Goal: Transaction & Acquisition: Book appointment/travel/reservation

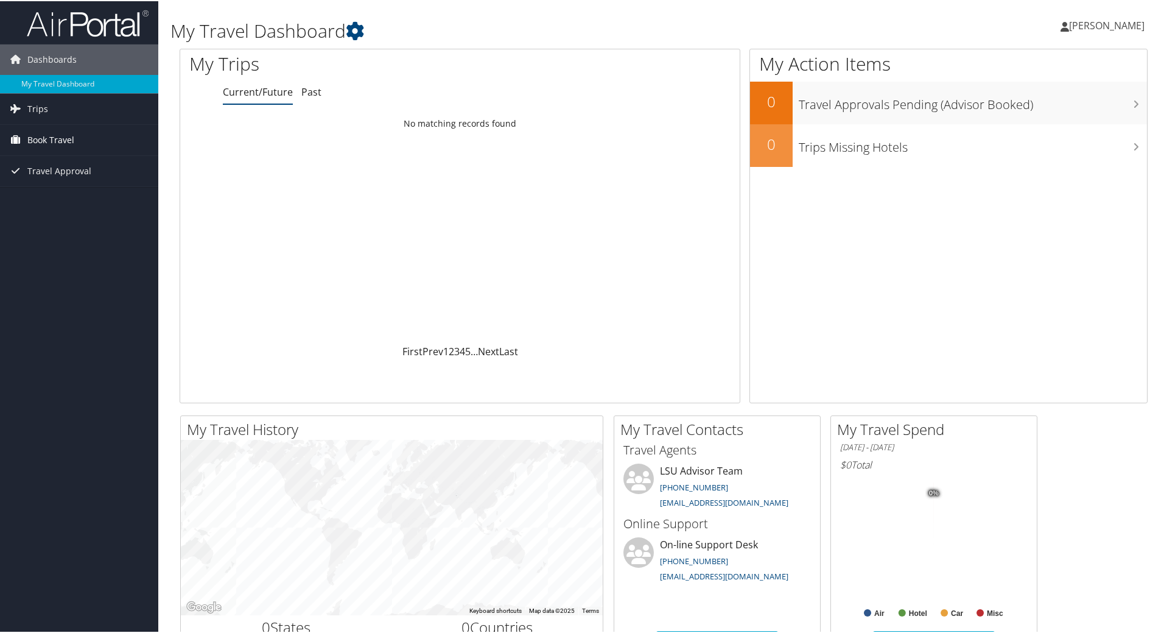
click at [27, 133] on span "Book Travel" at bounding box center [50, 139] width 47 height 30
click at [35, 161] on link "Approval Request (Beta)" at bounding box center [79, 163] width 158 height 18
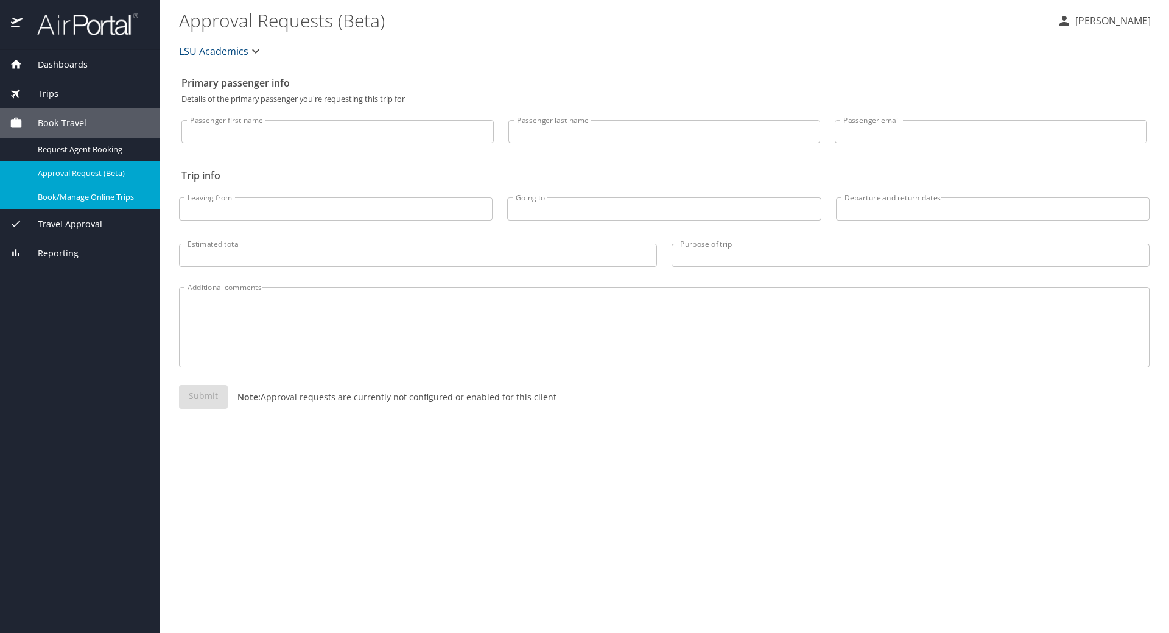
click at [60, 197] on span "Book/Manage Online Trips" at bounding box center [91, 197] width 107 height 12
